Goal: Check status

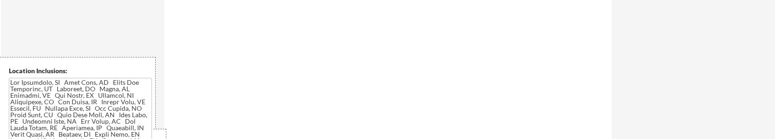
select select ""pending""
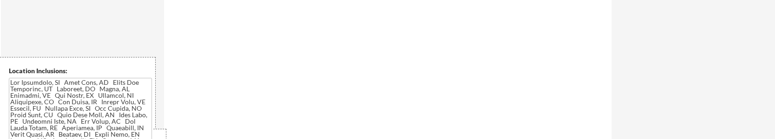
select select ""pending""
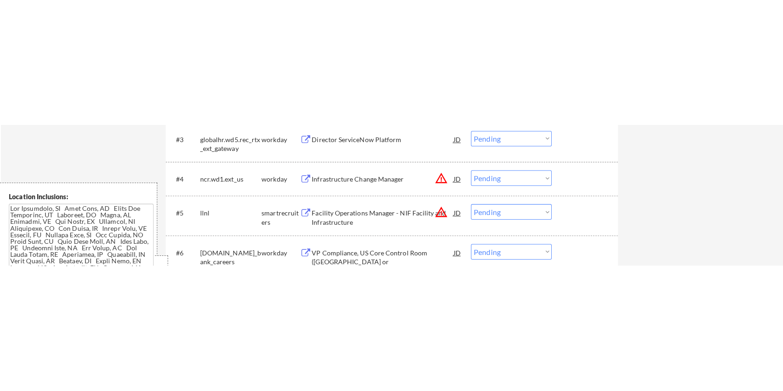
scroll to position [330, 0]
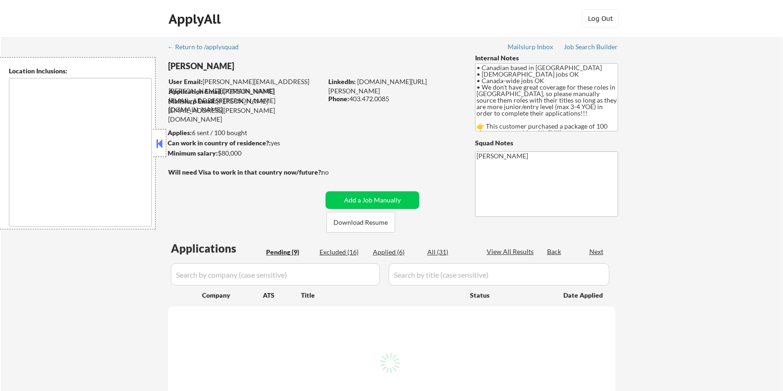
select select ""pending""
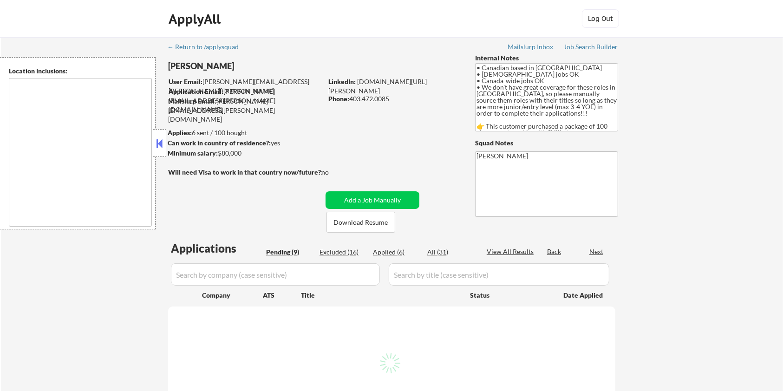
select select ""pending""
type textarea "country:[GEOGRAPHIC_DATA]"
